Goal: Navigation & Orientation: Find specific page/section

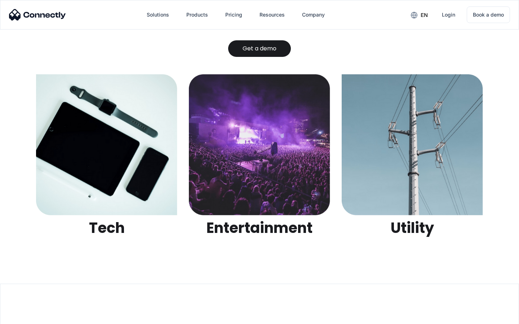
scroll to position [2274, 0]
